Goal: Information Seeking & Learning: Check status

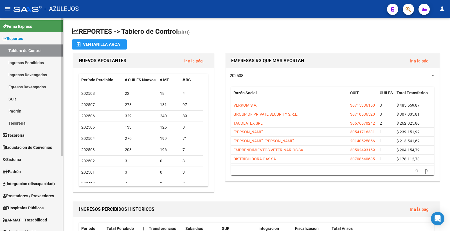
click at [12, 170] on span "Padrón" at bounding box center [12, 171] width 18 height 6
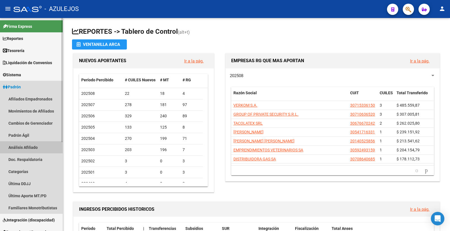
drag, startPoint x: 38, startPoint y: 144, endPoint x: 52, endPoint y: 144, distance: 14.3
click at [37, 144] on link "Análisis Afiliado" at bounding box center [31, 147] width 63 height 12
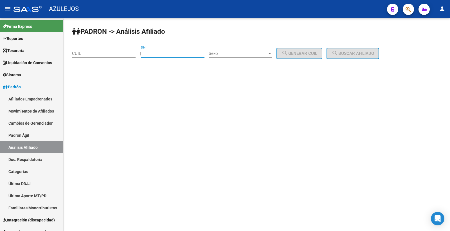
click at [172, 52] on input "DNI" at bounding box center [173, 53] width 64 height 5
type input "50269461"
click at [272, 54] on div at bounding box center [269, 53] width 5 height 4
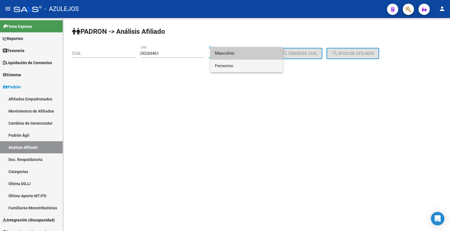
drag, startPoint x: 237, startPoint y: 65, endPoint x: 247, endPoint y: 67, distance: 10.8
click at [237, 65] on span "Femenino" at bounding box center [247, 66] width 64 height 13
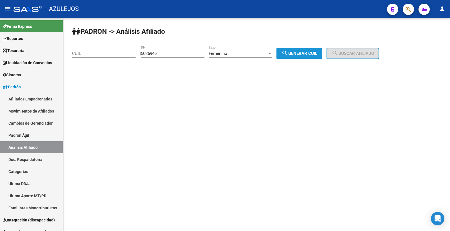
click at [311, 55] on span "search Generar CUIL" at bounding box center [300, 53] width 36 height 5
type input "27-50269461-3"
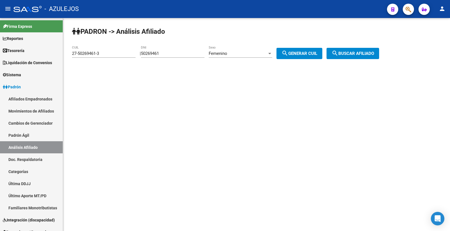
click at [364, 56] on span "search Buscar afiliado" at bounding box center [353, 53] width 42 height 5
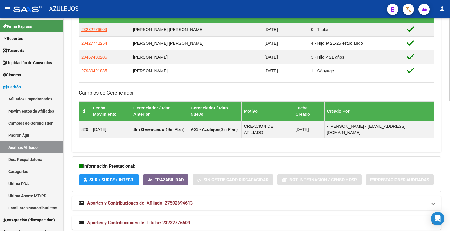
scroll to position [333, 0]
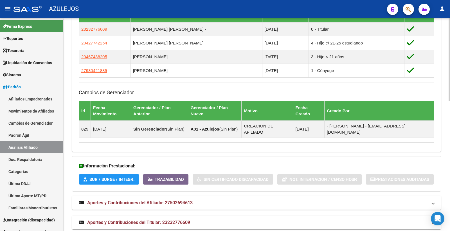
click at [176, 220] on span "Aportes y Contribuciones del Titular: 23232776609" at bounding box center [138, 222] width 103 height 5
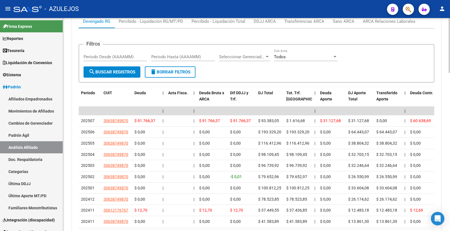
scroll to position [583, 0]
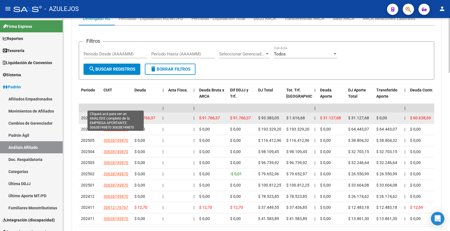
click at [111, 116] on span "30638749870" at bounding box center [115, 118] width 25 height 4
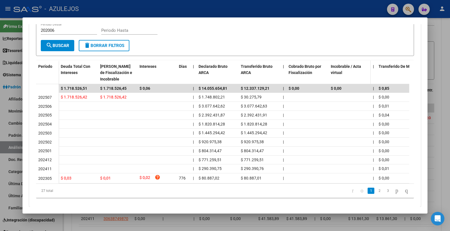
scroll to position [0, 0]
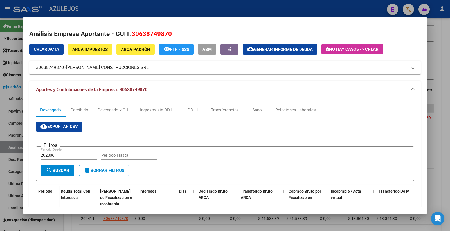
click at [246, 6] on div at bounding box center [225, 115] width 450 height 231
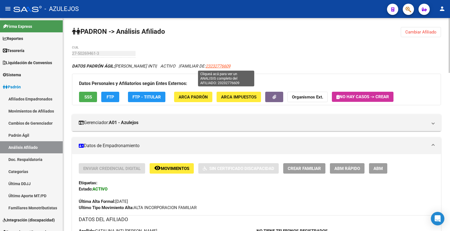
click at [230, 64] on span "23232776609" at bounding box center [218, 66] width 25 height 5
type textarea "23232776609"
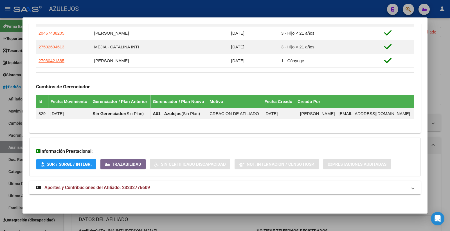
scroll to position [341, 0]
click at [151, 189] on mat-panel-title "Aportes y Contribuciones del Afiliado: 23232776609" at bounding box center [221, 187] width 371 height 7
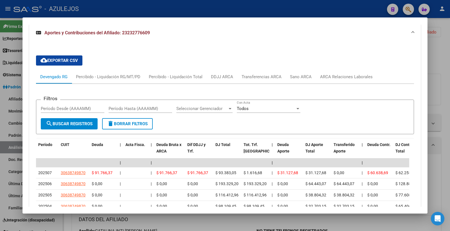
scroll to position [591, 0]
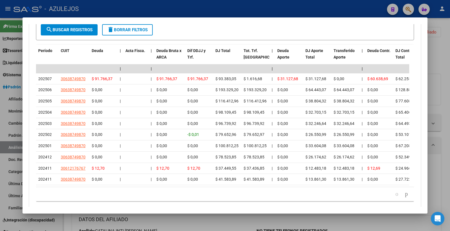
click at [256, 12] on div at bounding box center [225, 115] width 450 height 231
